Goal: Transaction & Acquisition: Purchase product/service

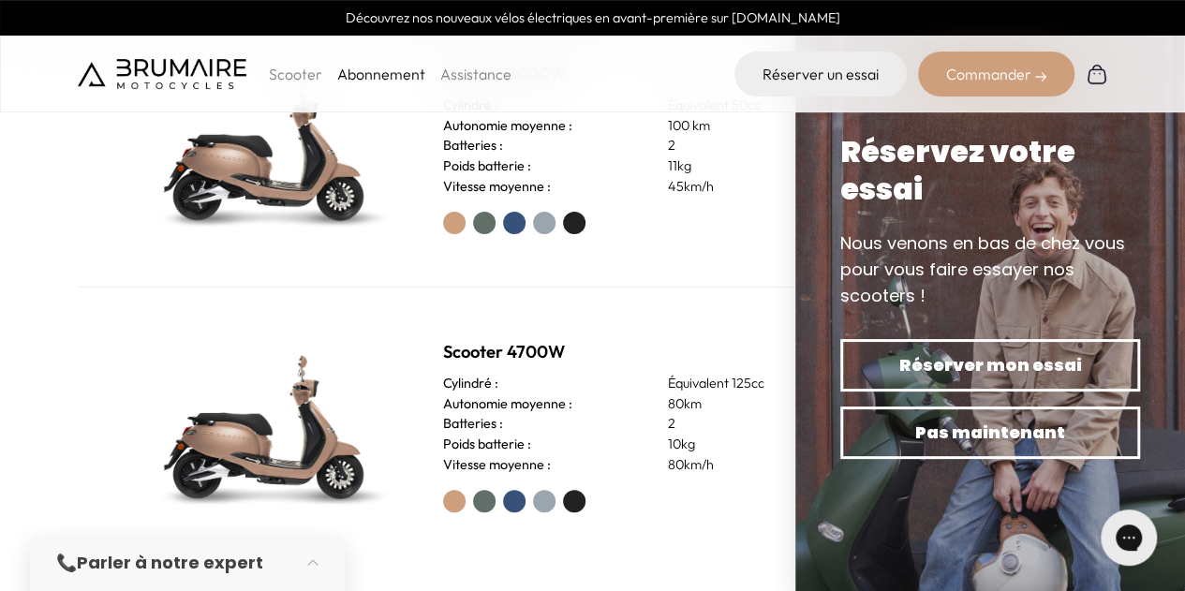
scroll to position [776, 0]
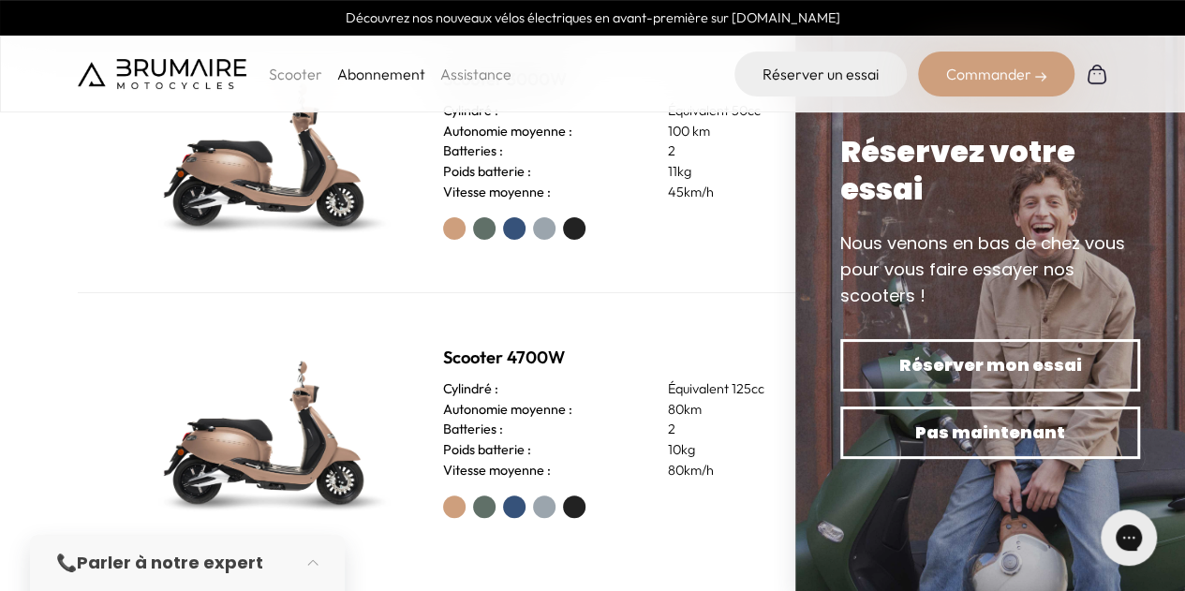
click at [652, 425] on div "Batteries : 2" at bounding box center [630, 430] width 374 height 21
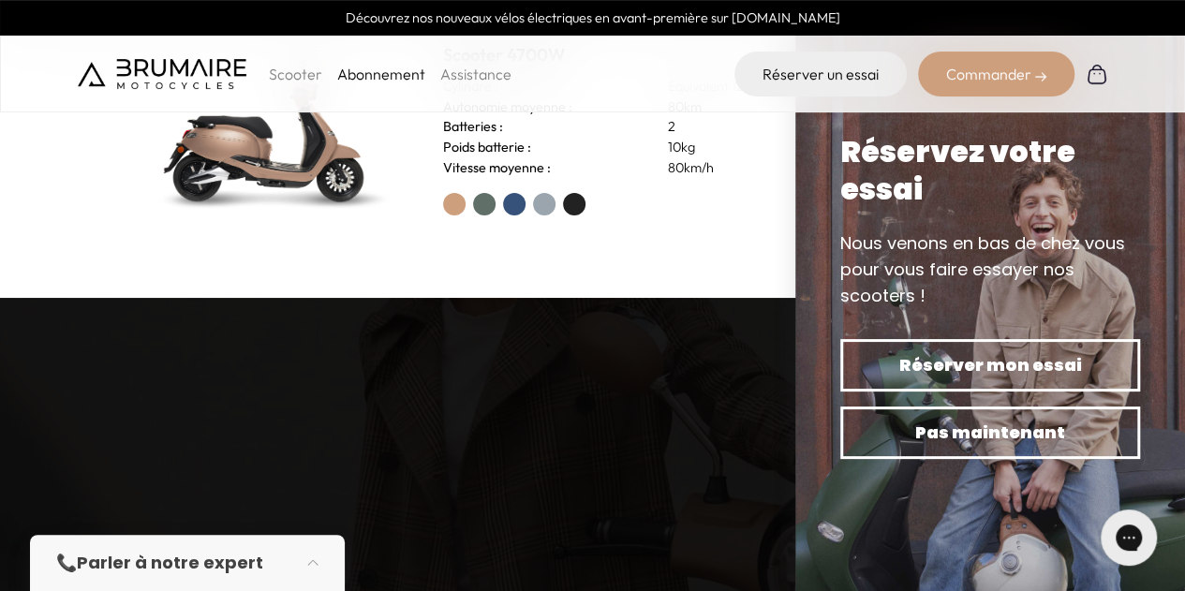
scroll to position [832, 0]
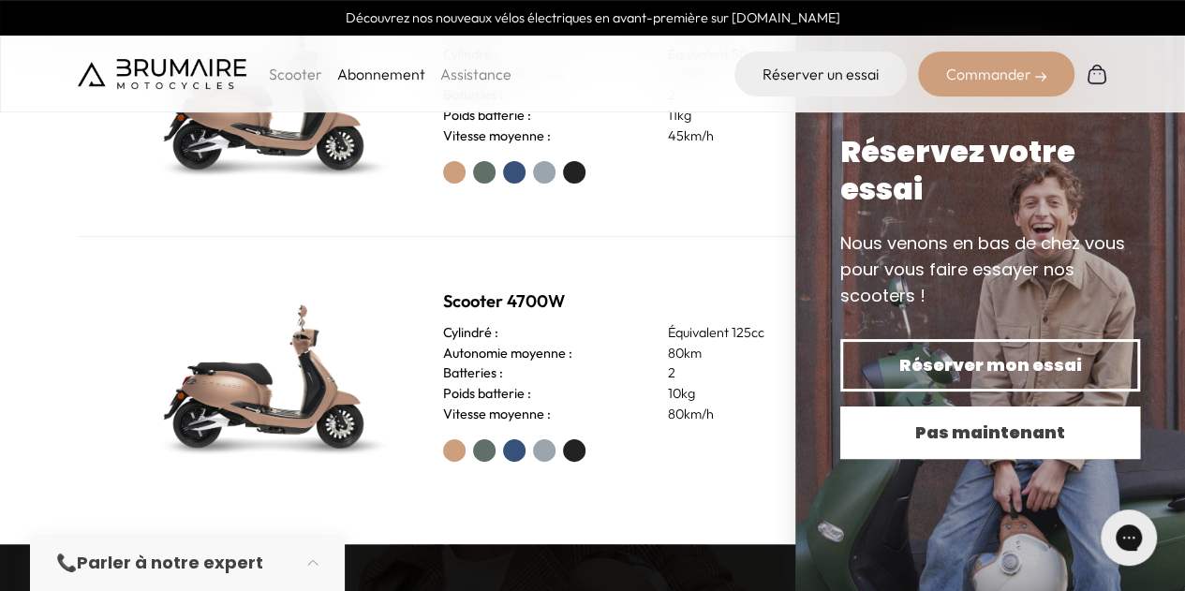
click at [950, 449] on button "Pas maintenant" at bounding box center [990, 433] width 300 height 52
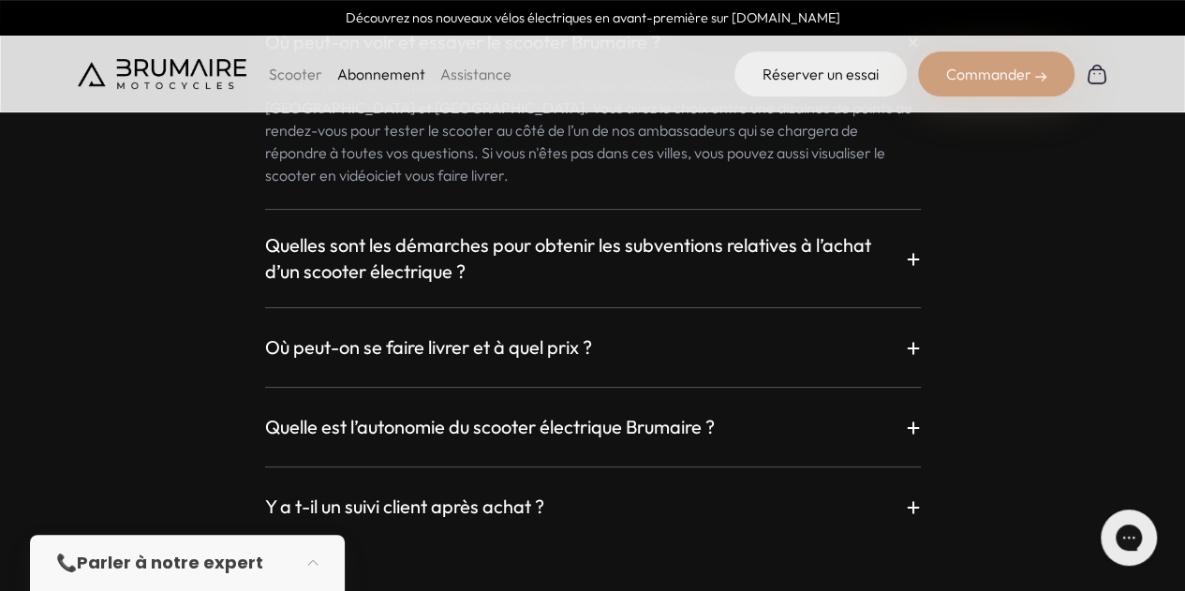
scroll to position [3223, 0]
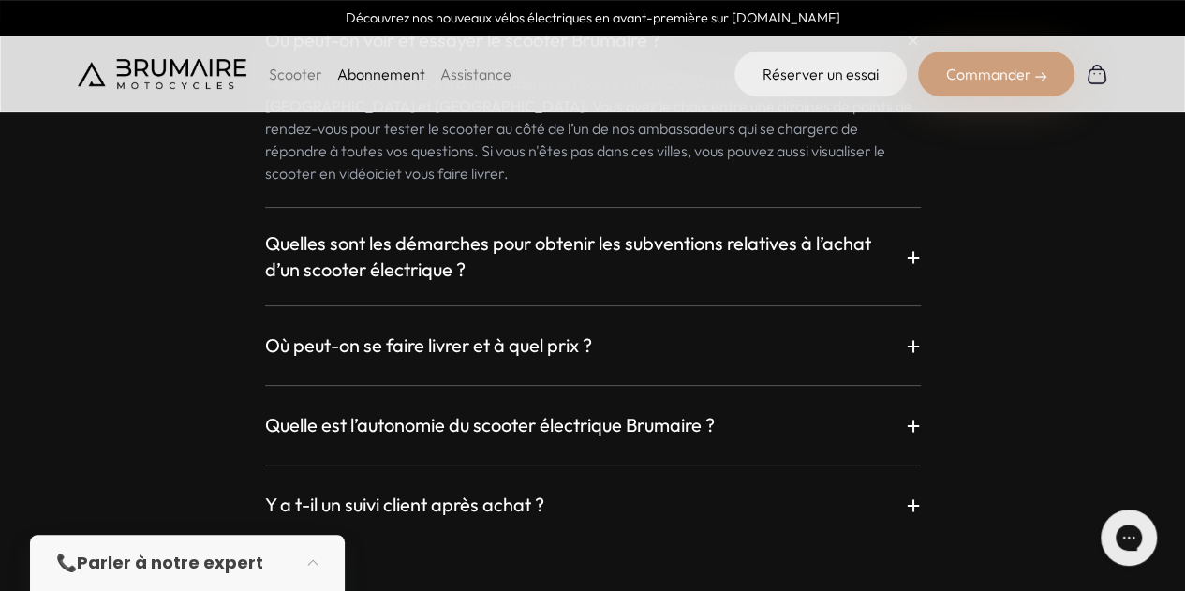
click at [1004, 72] on div "Commander" at bounding box center [996, 74] width 156 height 45
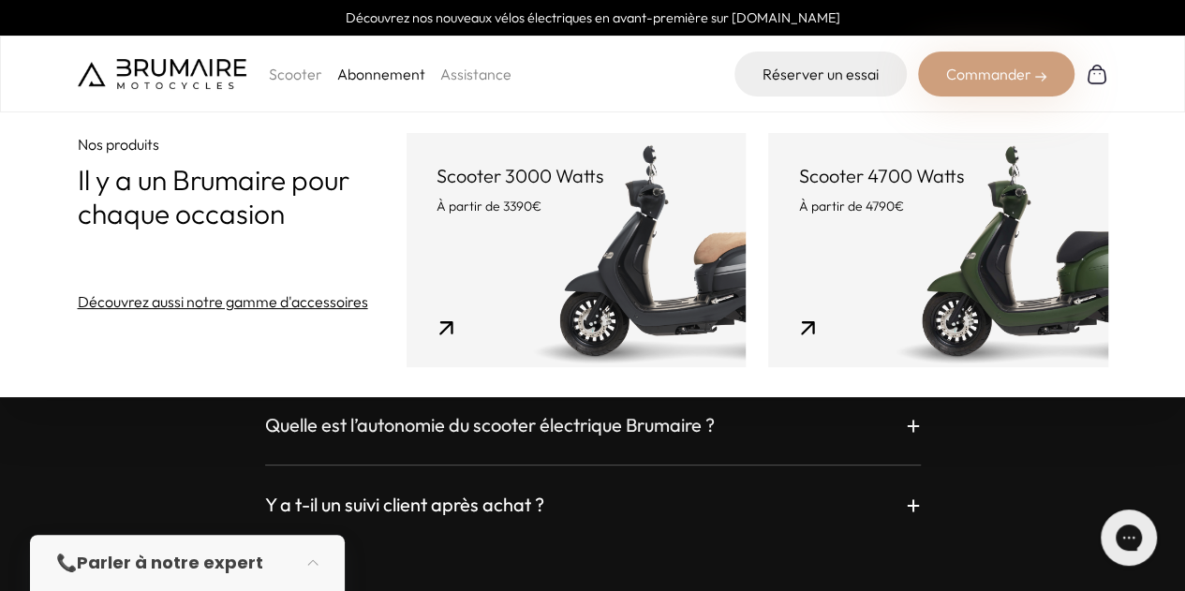
click at [839, 252] on link "Scooter 4700 Watts À partir de 4790€" at bounding box center [937, 250] width 339 height 234
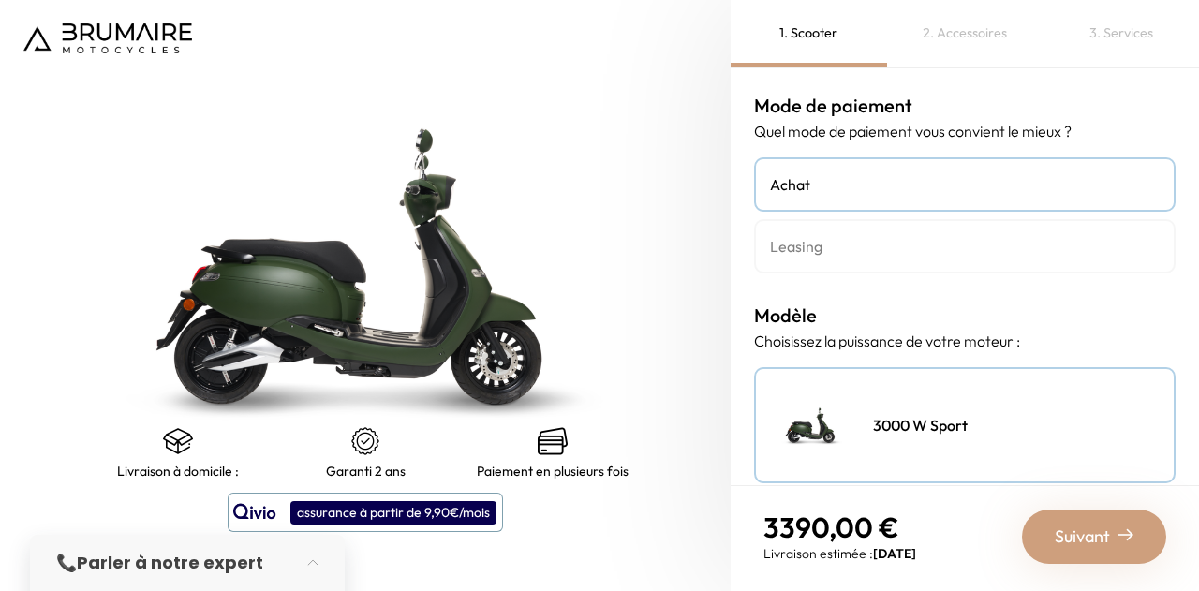
click at [879, 231] on link "Leasing" at bounding box center [965, 246] width 422 height 54
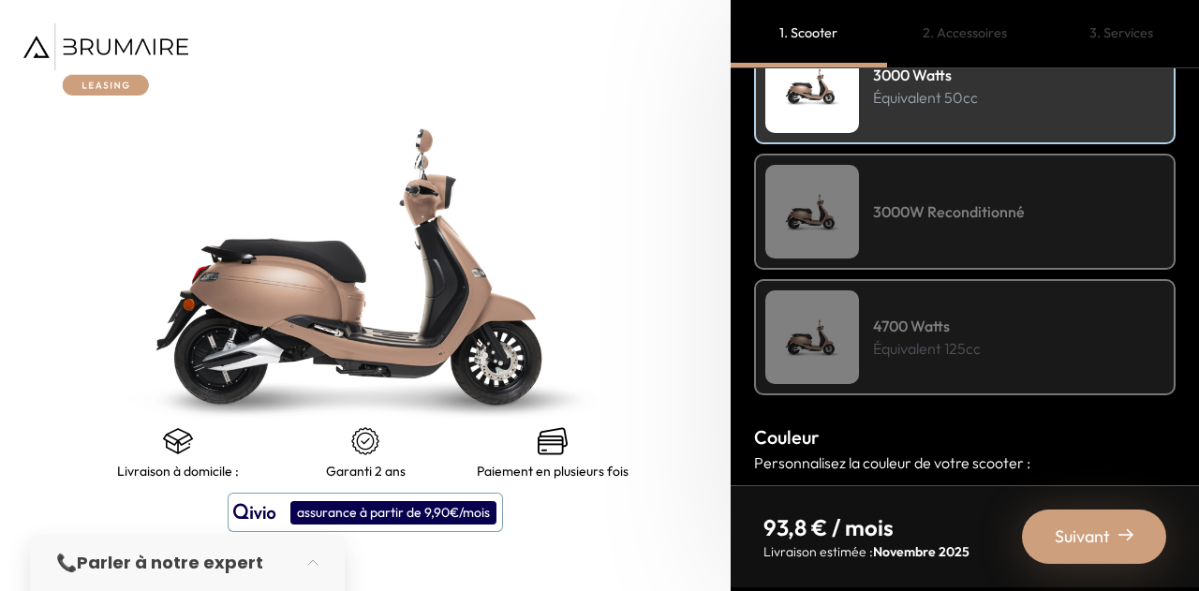
scroll to position [340, 0]
click at [963, 263] on div "3000W Reconditionné" at bounding box center [965, 211] width 422 height 116
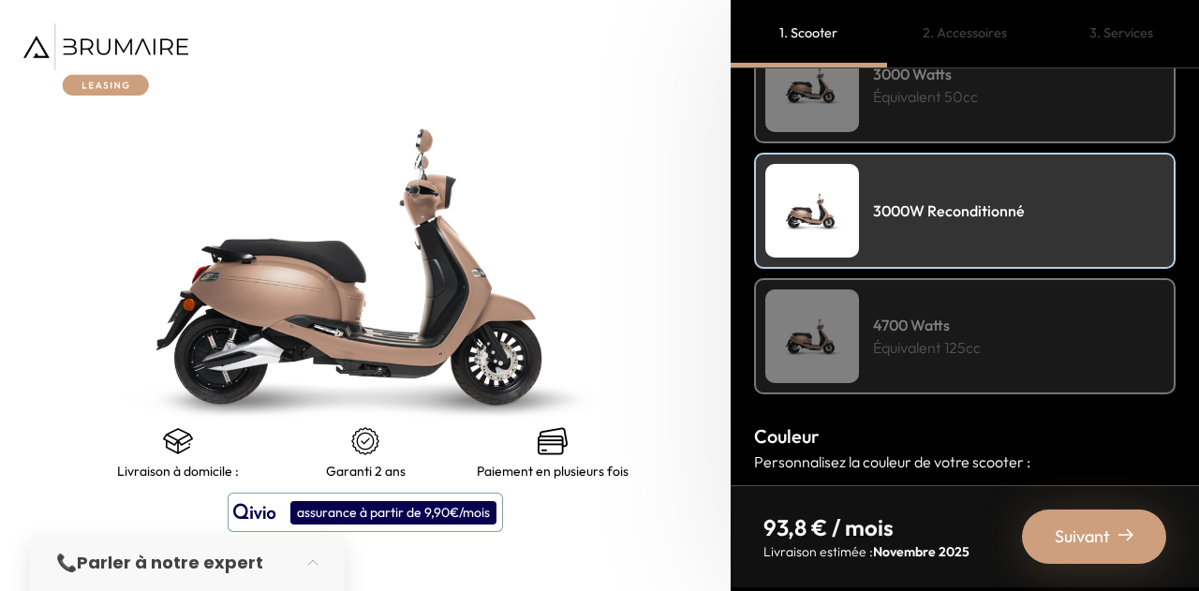
click at [958, 329] on h4 "4700 Watts" at bounding box center [927, 325] width 108 height 22
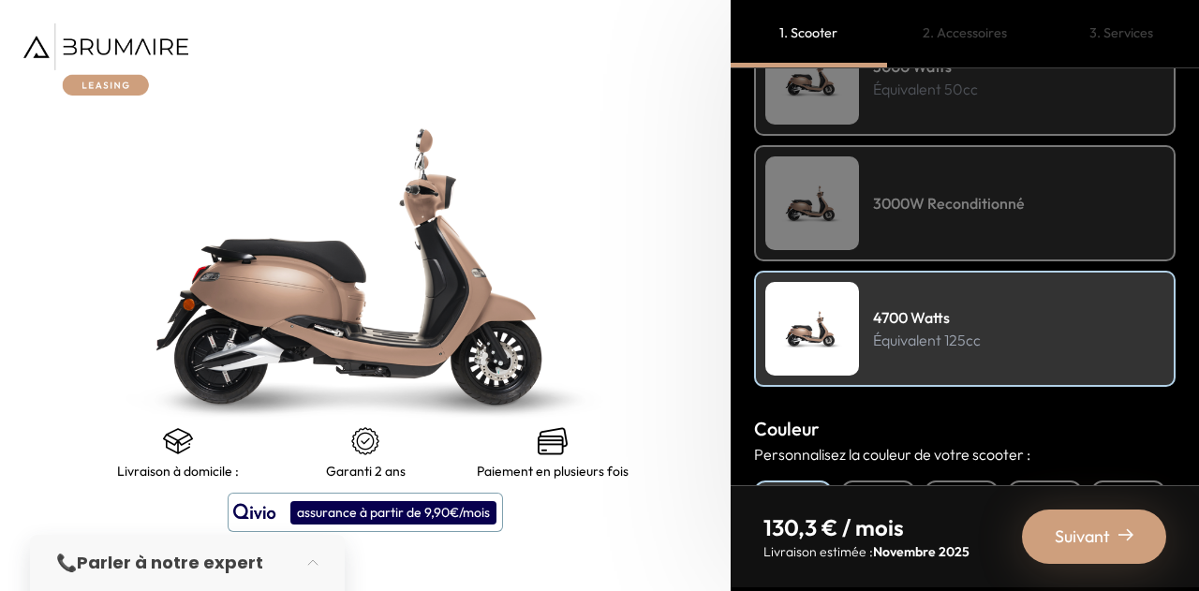
scroll to position [358, 0]
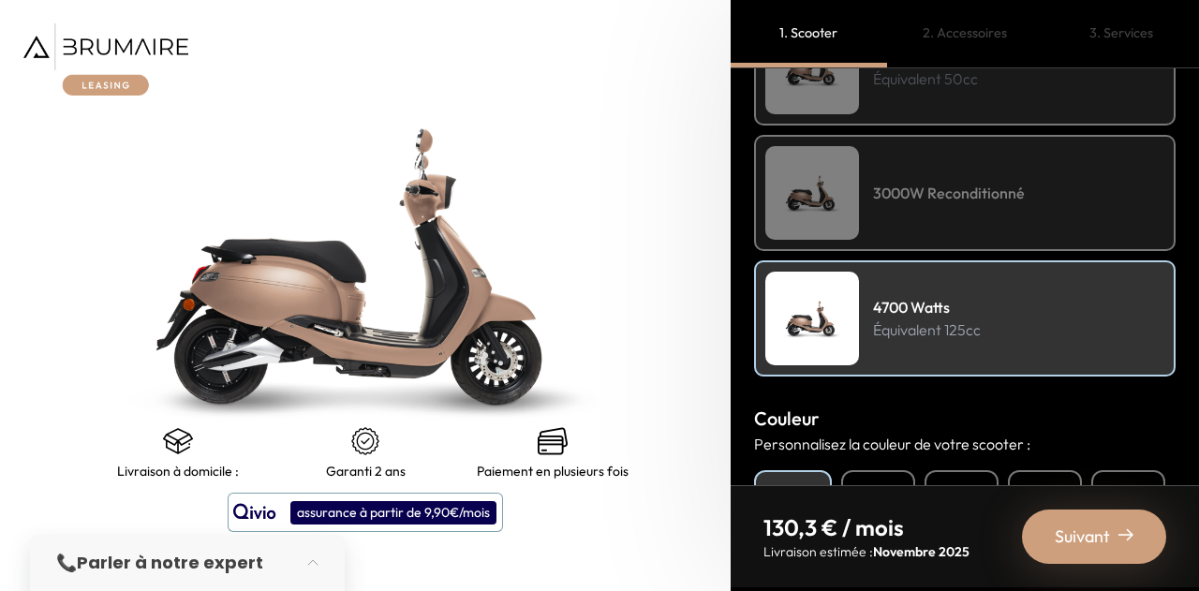
click at [931, 188] on h4 "3000W Reconditionné" at bounding box center [949, 193] width 152 height 22
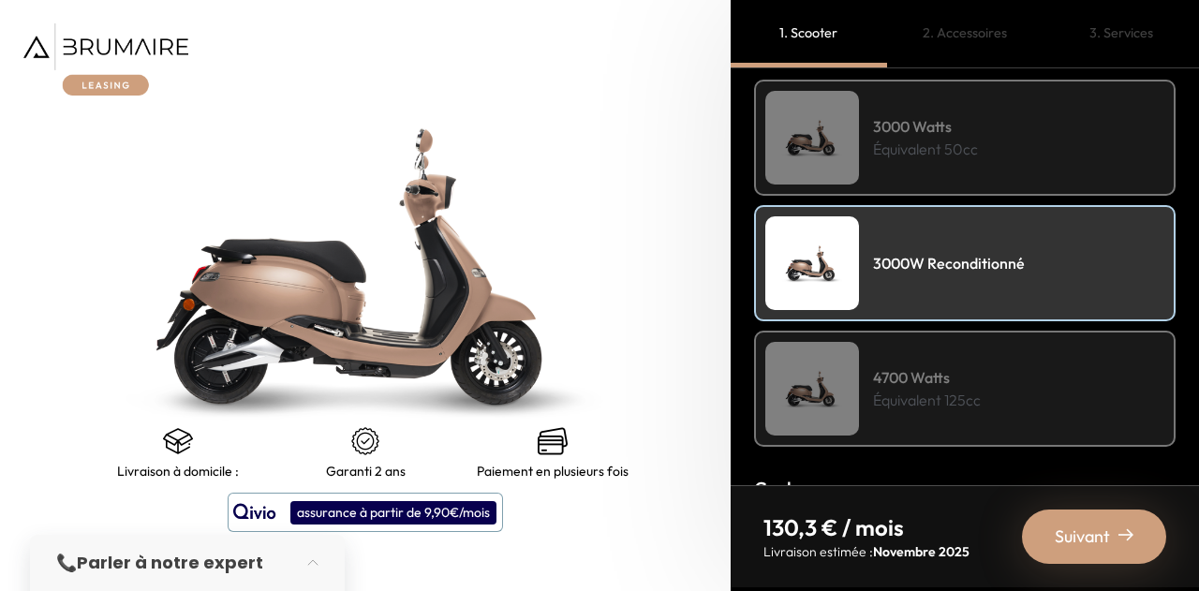
scroll to position [287, 0]
click at [916, 157] on p "Équivalent 50cc" at bounding box center [925, 150] width 105 height 22
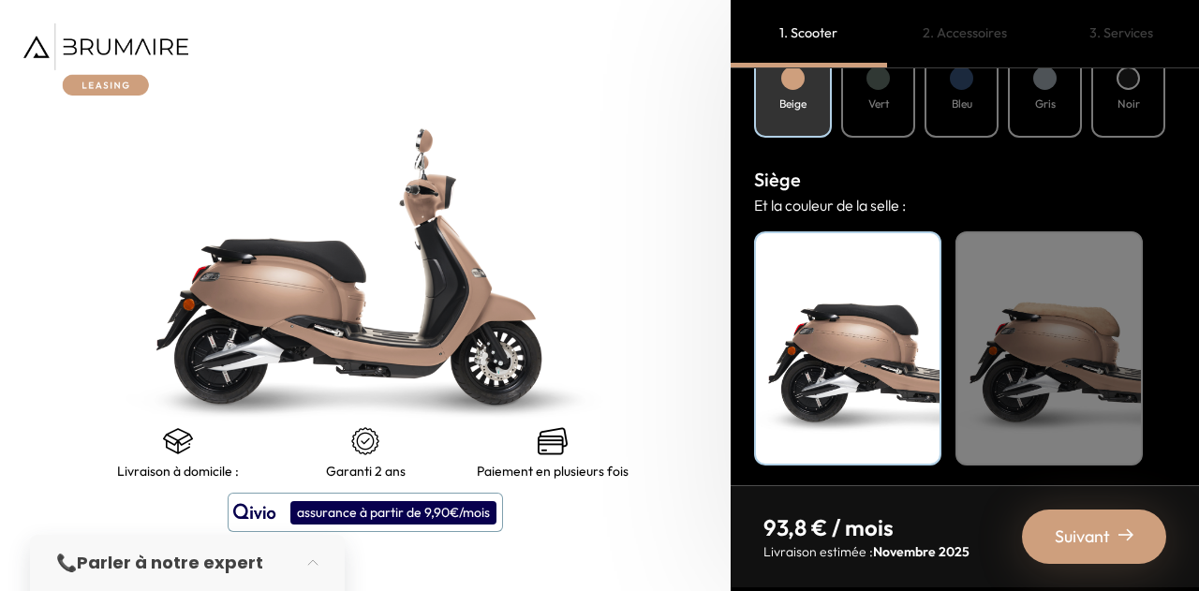
scroll to position [791, 0]
